Goal: Information Seeking & Learning: Check status

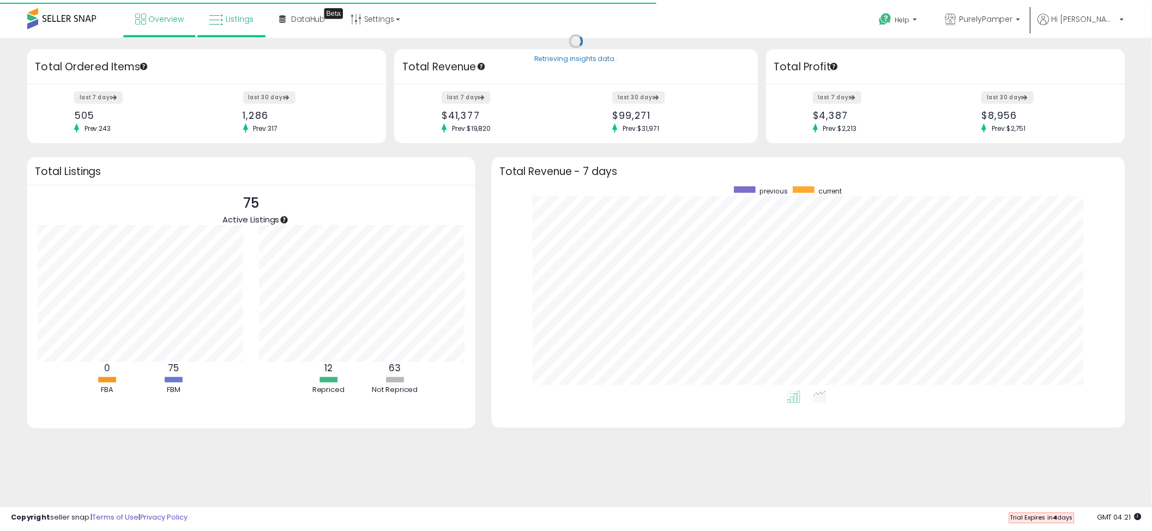
scroll to position [544957, 544552]
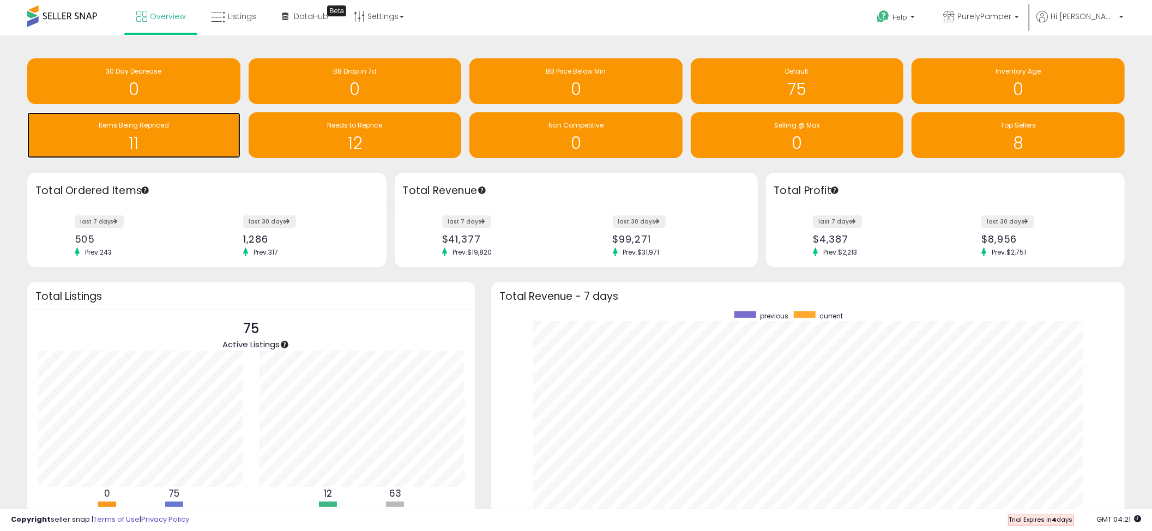
click at [191, 144] on h1 "11" at bounding box center [134, 143] width 202 height 18
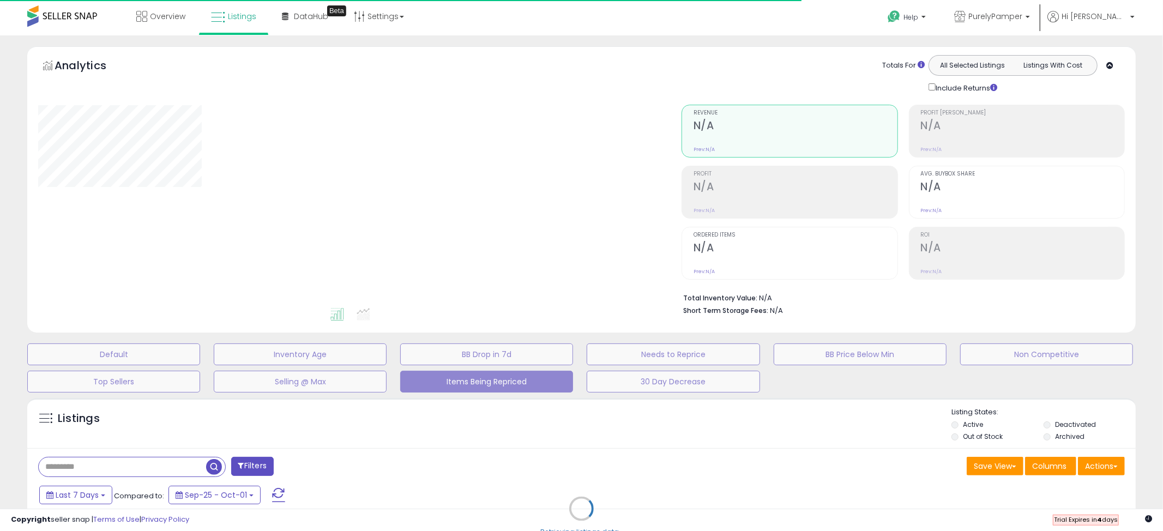
select select "**"
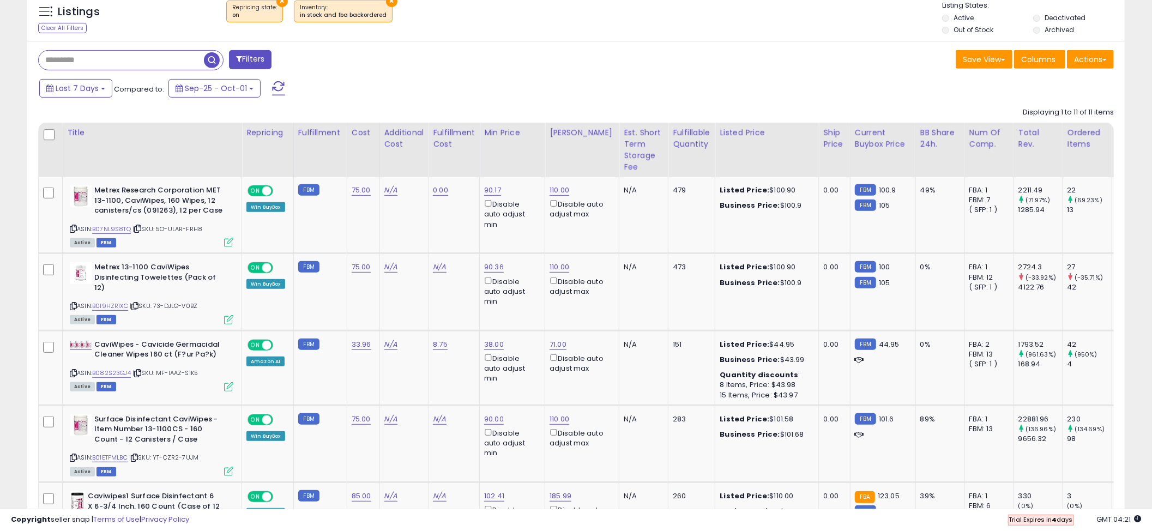
scroll to position [509, 0]
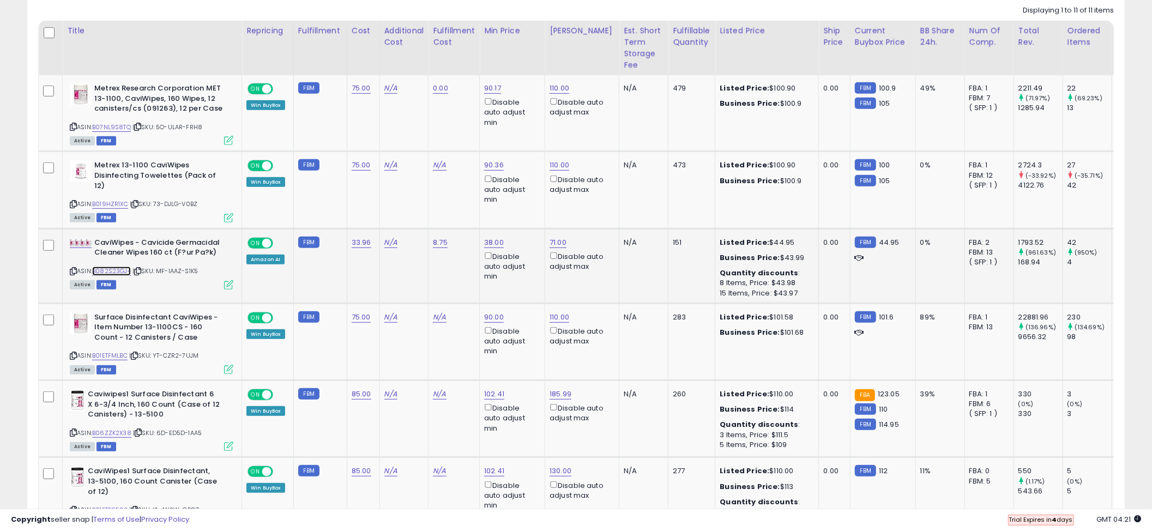
click at [117, 267] on link "B082S23GJ4" at bounding box center [111, 271] width 39 height 9
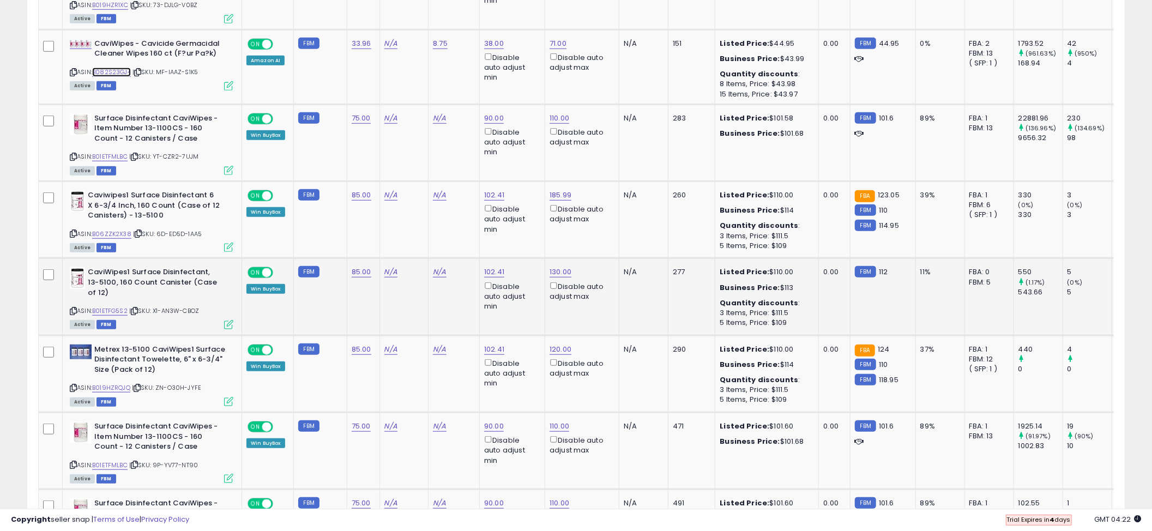
scroll to position [727, 0]
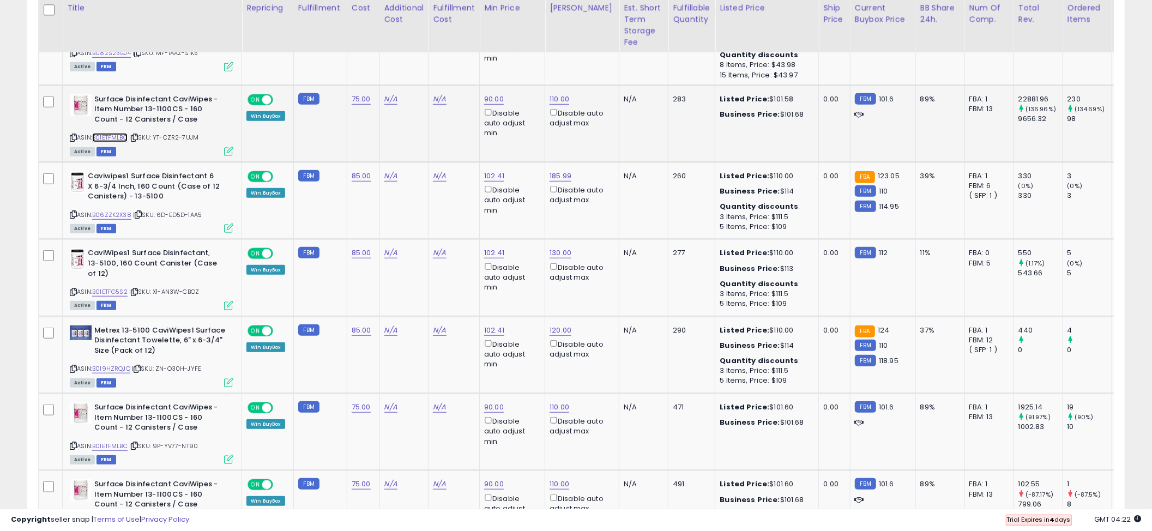
click at [120, 133] on link "B01ETFMLBC" at bounding box center [109, 137] width 35 height 9
click at [110, 210] on link "B06ZZK2X38" at bounding box center [111, 214] width 39 height 9
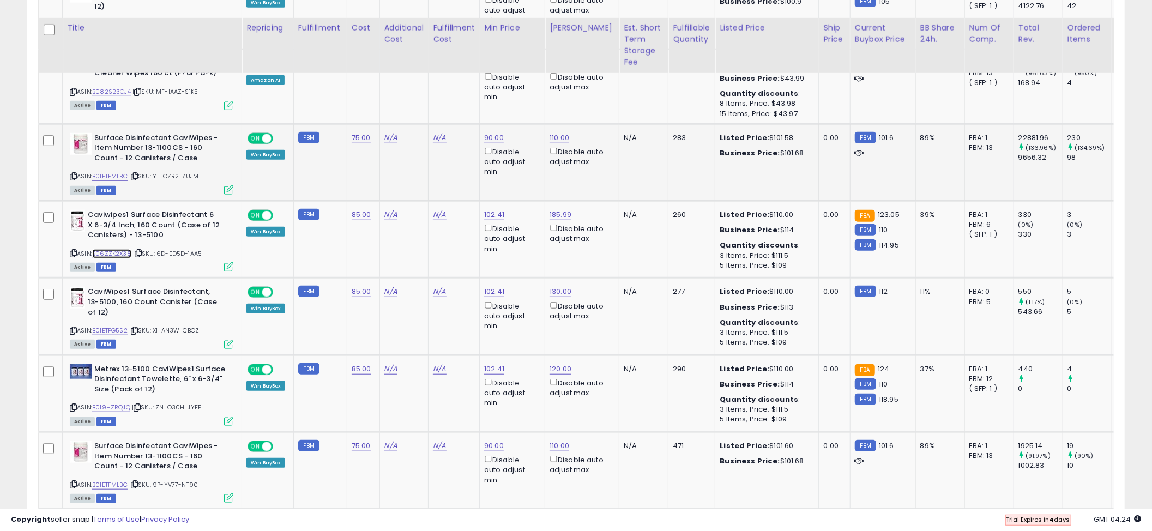
scroll to position [581, 0]
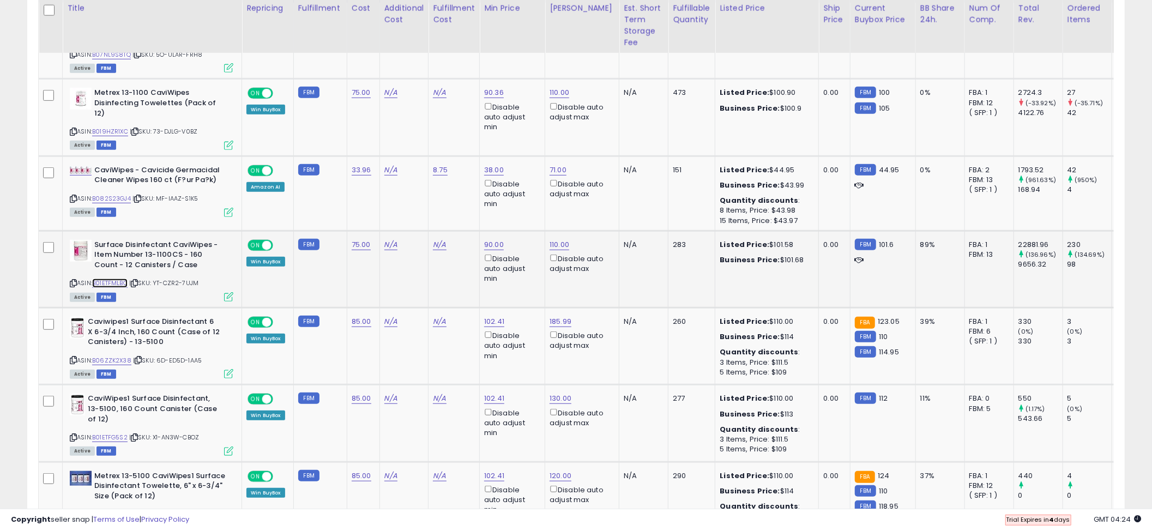
click at [119, 279] on link "B01ETFMLBC" at bounding box center [109, 283] width 35 height 9
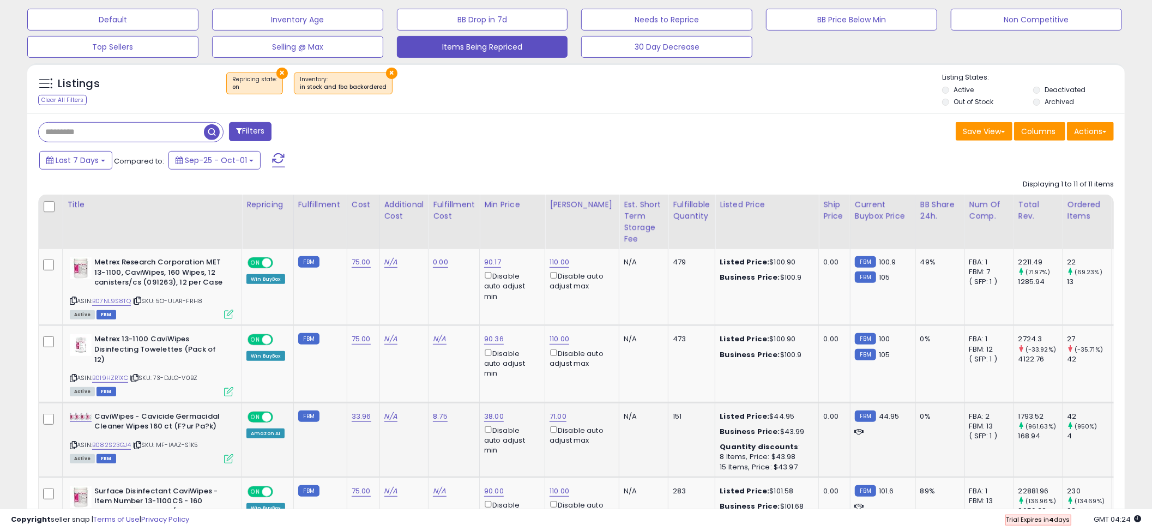
scroll to position [291, 0]
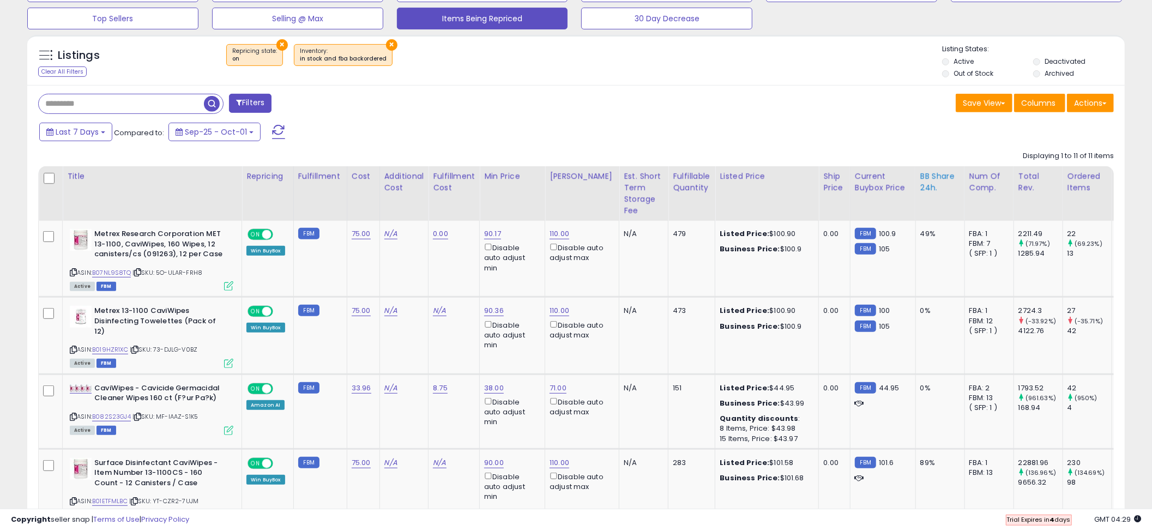
click at [933, 177] on div "BB Share 24h." at bounding box center [940, 182] width 40 height 23
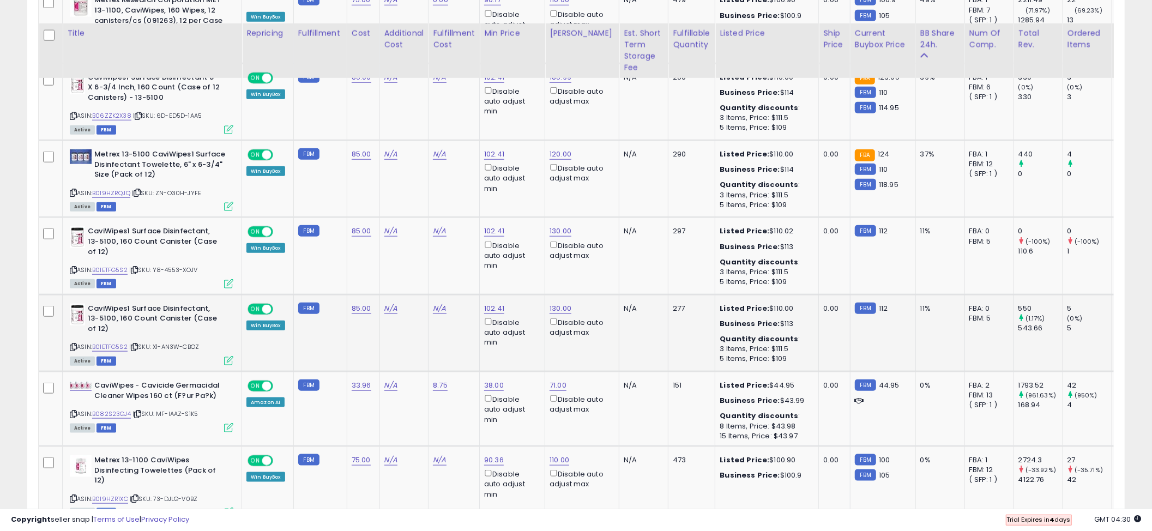
scroll to position [982, 0]
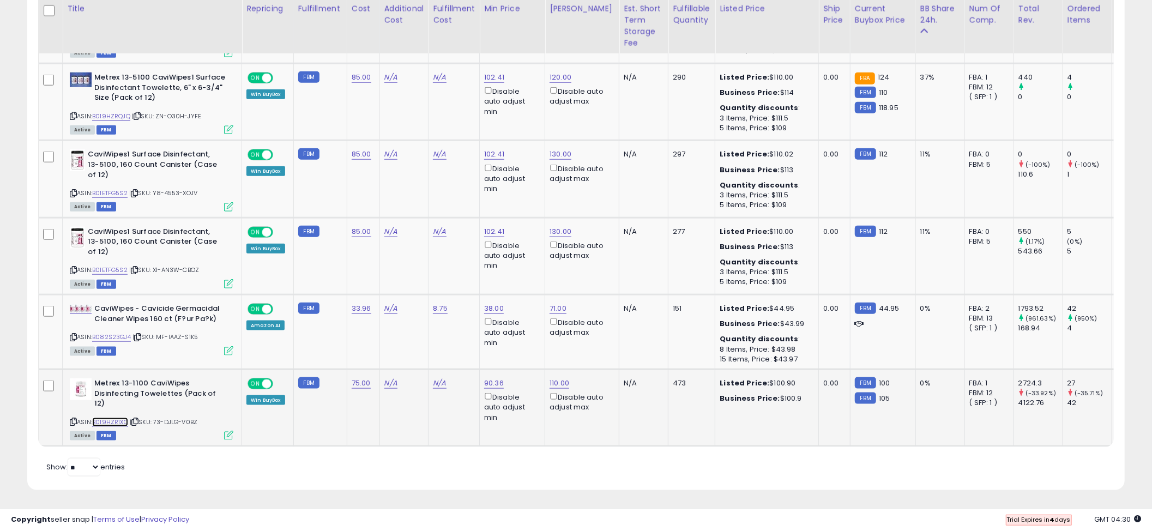
click at [118, 418] on link "B019HZR1XC" at bounding box center [110, 422] width 36 height 9
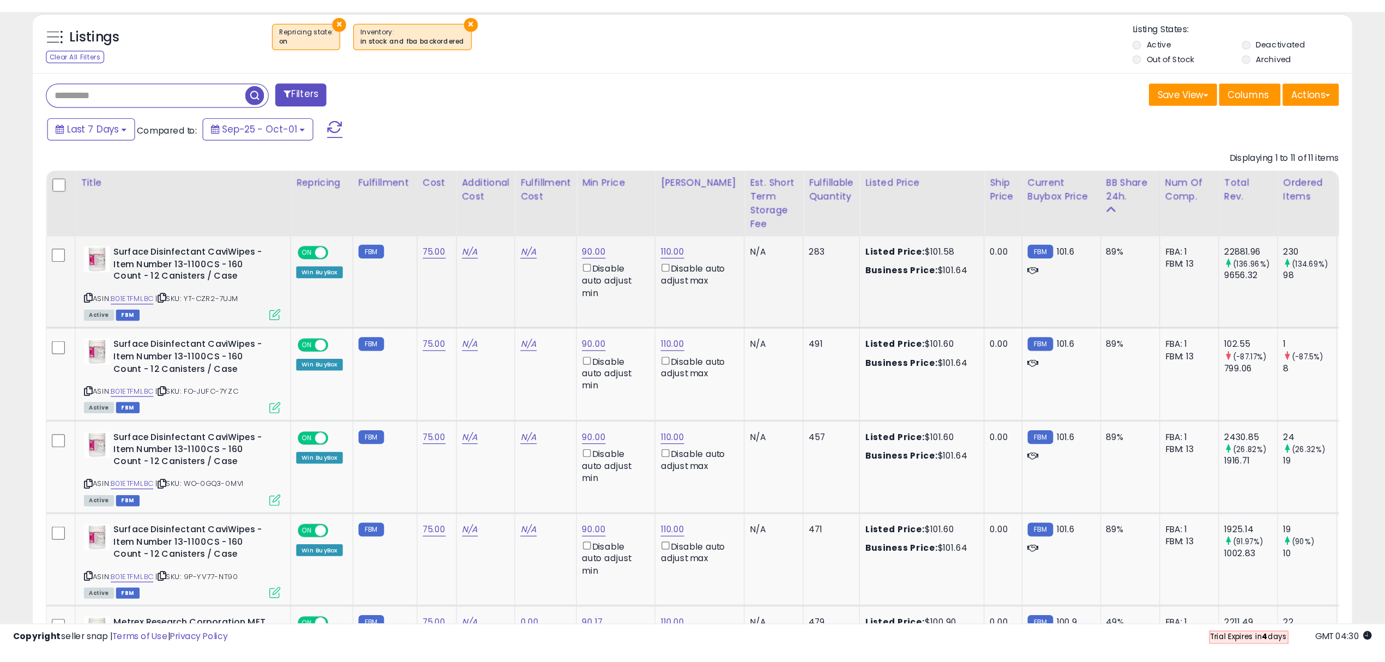
scroll to position [474, 0]
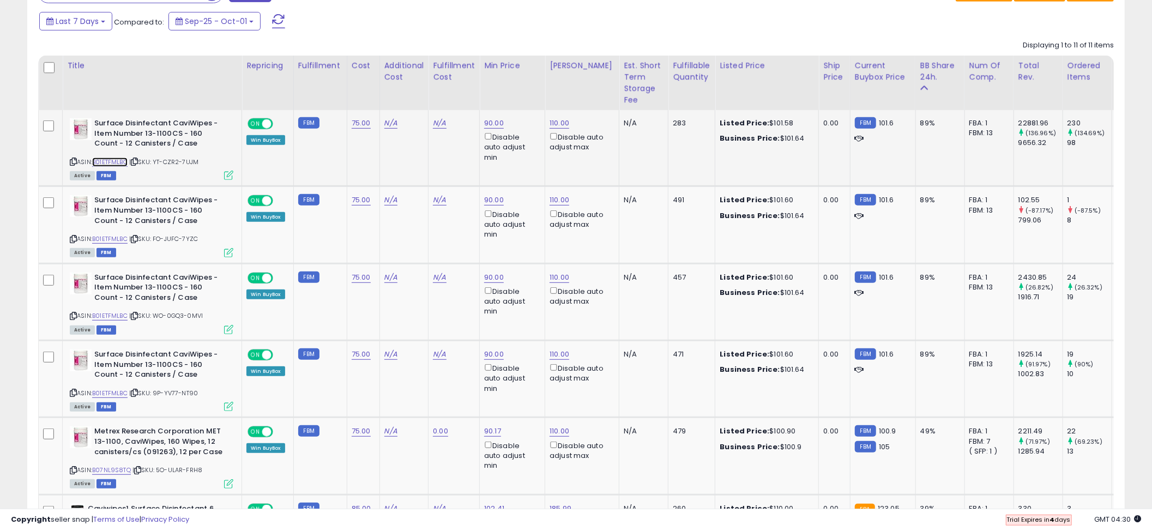
click at [110, 161] on link "B01ETFMLBC" at bounding box center [109, 162] width 35 height 9
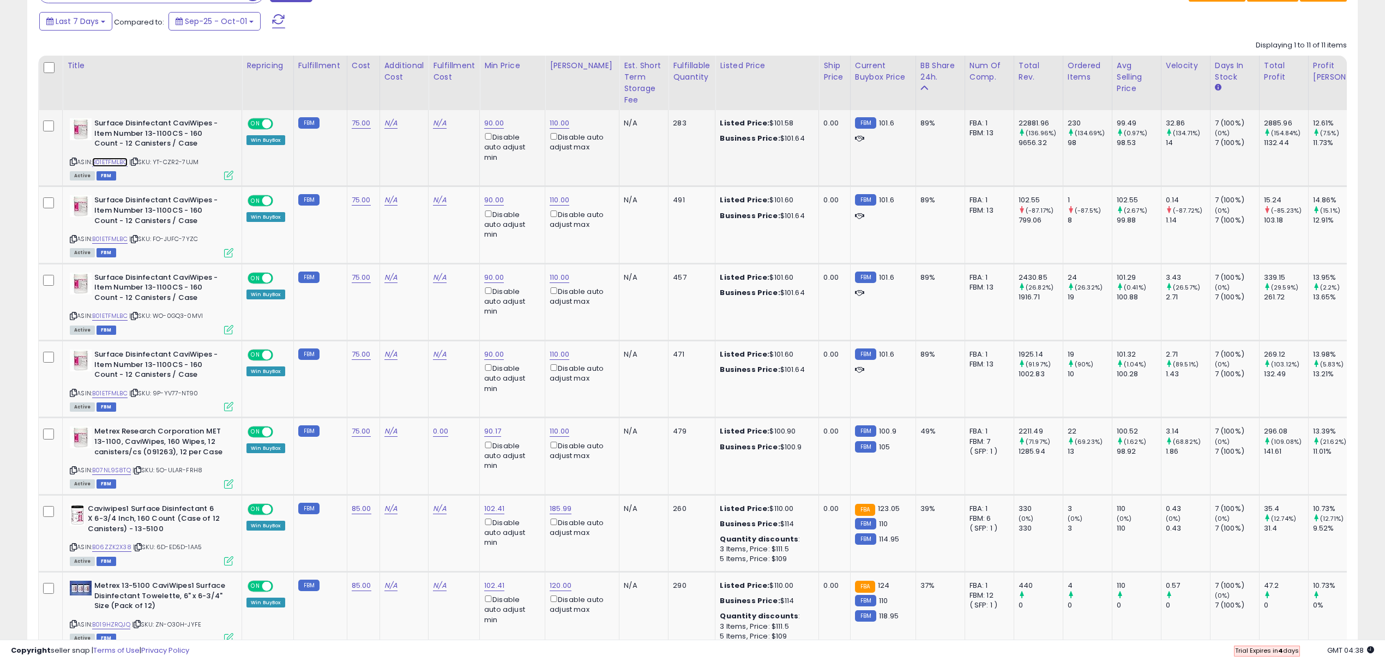
scroll to position [223, 772]
